Goal: Task Accomplishment & Management: Use online tool/utility

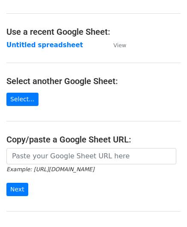
scroll to position [43, 0]
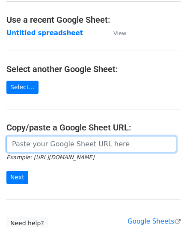
click at [36, 148] on input "url" at bounding box center [91, 144] width 170 height 16
paste input "[URL][DOMAIN_NAME]"
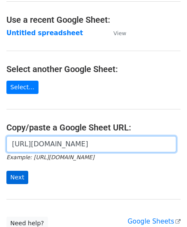
type input "[URL][DOMAIN_NAME]"
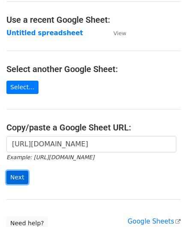
click at [14, 174] on input "Next" at bounding box center [17, 177] width 22 height 13
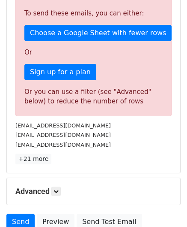
scroll to position [214, 0]
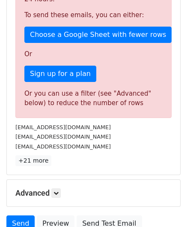
click at [63, 191] on h5 "Advanced" at bounding box center [93, 192] width 156 height 9
click at [59, 190] on icon at bounding box center [56, 192] width 5 height 5
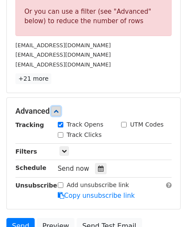
scroll to position [300, 0]
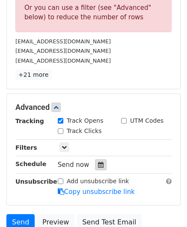
click at [98, 164] on icon at bounding box center [101, 165] width 6 height 6
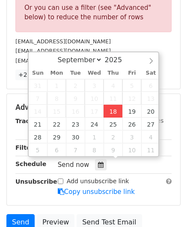
type input "[DATE] 12:00"
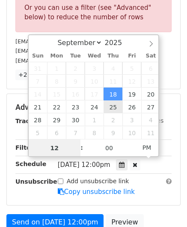
type input "5"
drag, startPoint x: 61, startPoint y: 149, endPoint x: 34, endPoint y: 151, distance: 26.7
click at [35, 151] on input "5" at bounding box center [55, 147] width 52 height 17
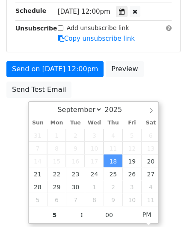
type input "[DATE] 17:00"
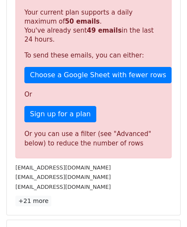
scroll to position [393, 0]
